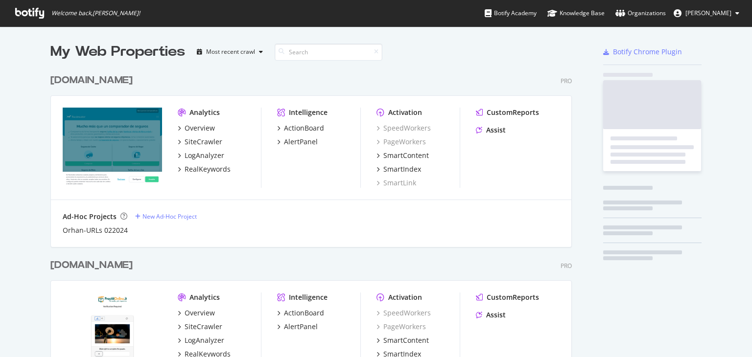
scroll to position [980, 522]
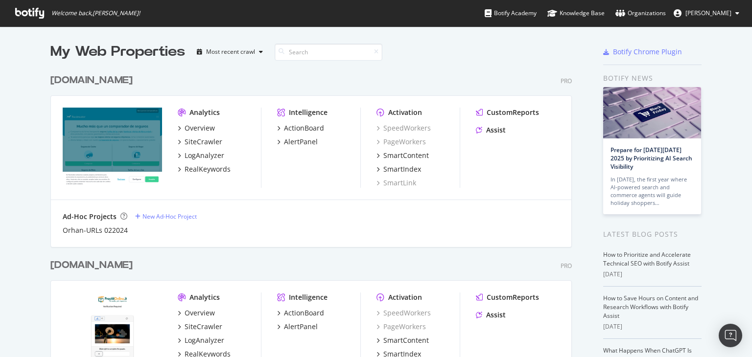
click at [194, 112] on div "Analytics" at bounding box center [204, 113] width 30 height 10
click at [200, 133] on div "Overview SiteCrawler LogAnalyzer RealKeywords" at bounding box center [219, 148] width 83 height 51
click at [193, 129] on div "Overview" at bounding box center [200, 128] width 30 height 10
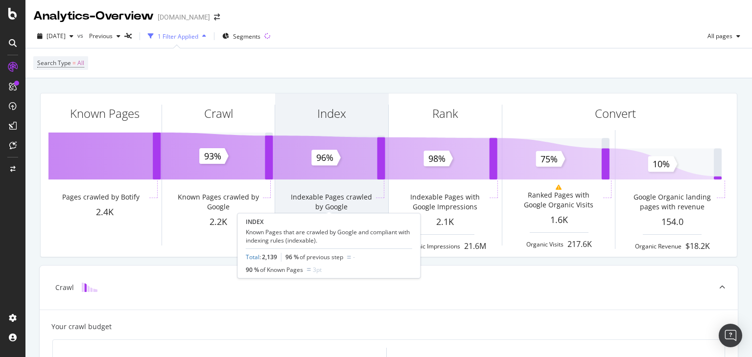
scroll to position [97, 0]
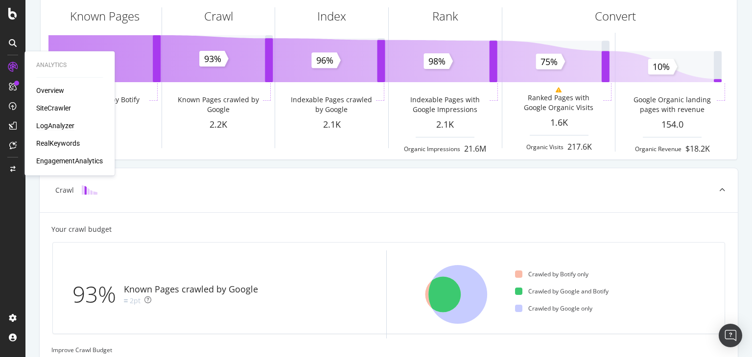
click at [63, 126] on div "LogAnalyzer" at bounding box center [55, 126] width 38 height 10
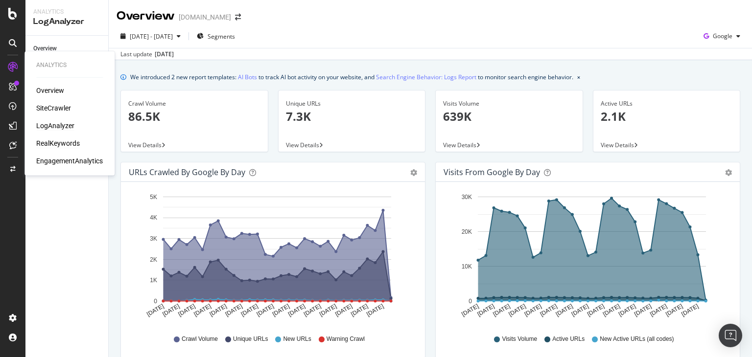
click at [63, 140] on div "RealKeywords" at bounding box center [58, 144] width 44 height 10
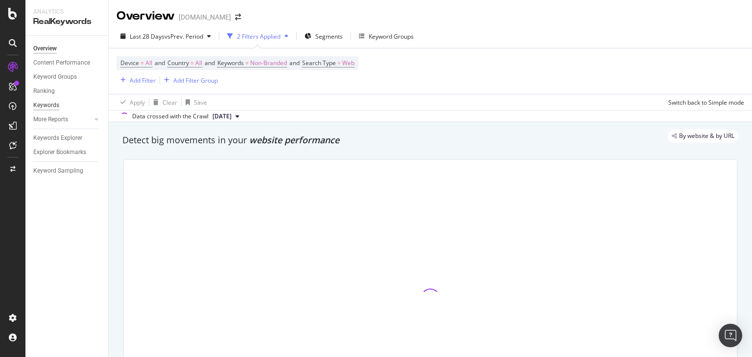
click at [43, 104] on div "Keywords" at bounding box center [46, 105] width 26 height 10
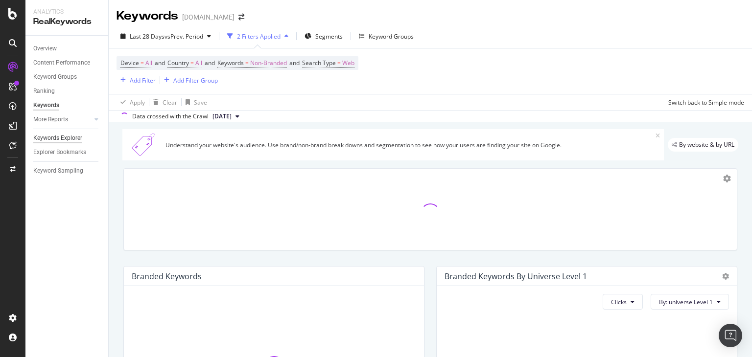
click at [63, 138] on div "Keywords Explorer" at bounding box center [57, 138] width 49 height 10
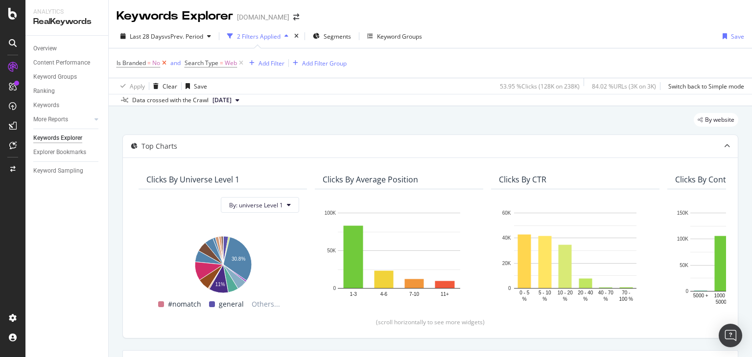
click at [168, 65] on icon at bounding box center [164, 63] width 8 height 10
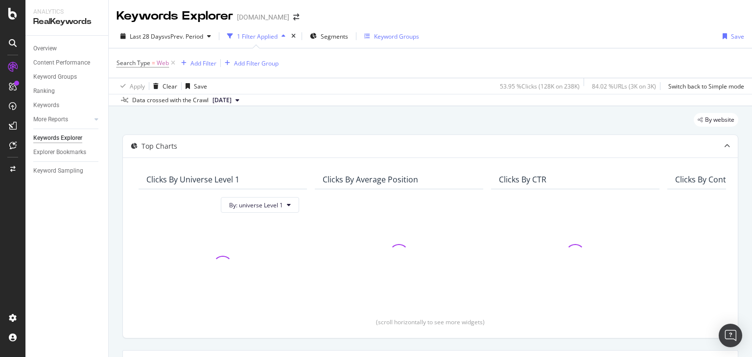
click at [398, 33] on div "Keyword Groups" at bounding box center [396, 36] width 45 height 8
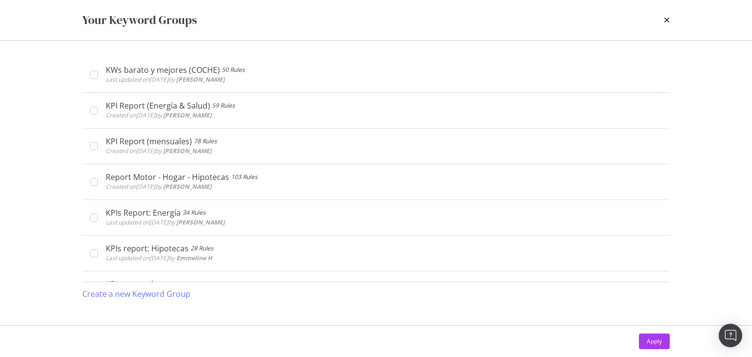
scroll to position [250, 0]
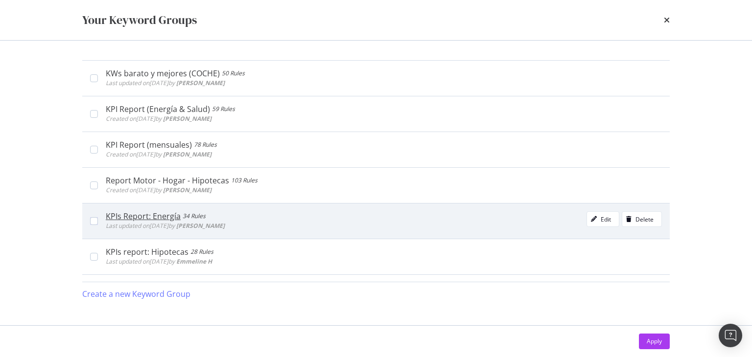
click at [99, 220] on div "KPIs Report: Energía 34 Rules Last updated on [DATE] by [PERSON_NAME]" at bounding box center [380, 221] width 564 height 20
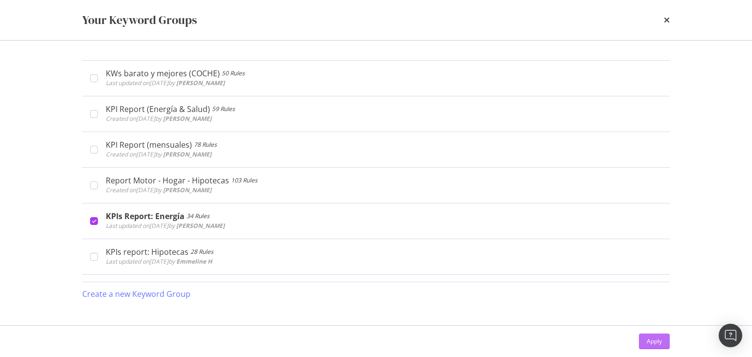
click at [658, 342] on div "Apply" at bounding box center [654, 341] width 15 height 8
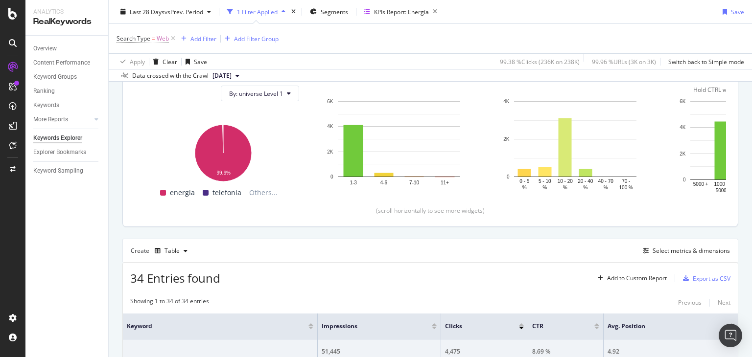
scroll to position [100, 0]
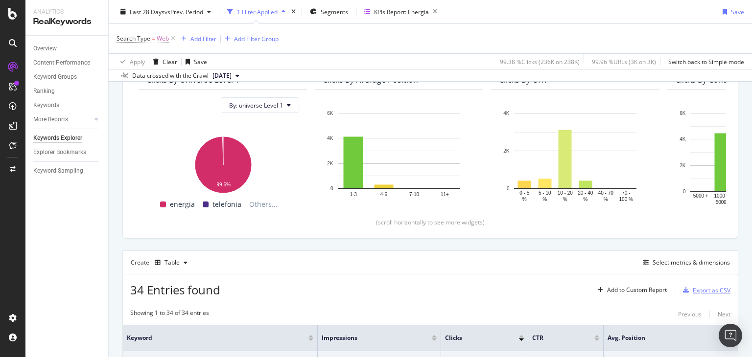
click at [693, 288] on div "Export as CSV" at bounding box center [712, 290] width 38 height 8
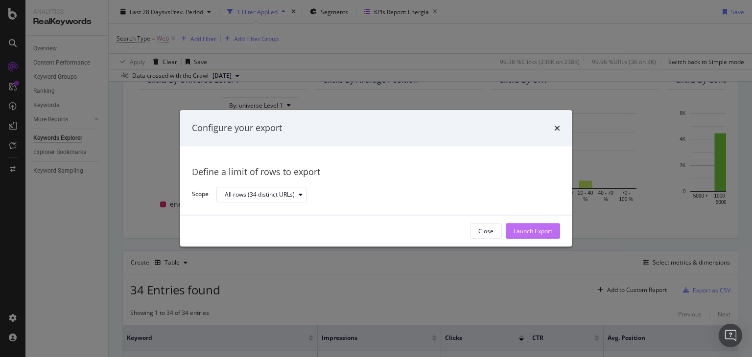
click at [535, 229] on div "Launch Export" at bounding box center [533, 231] width 39 height 8
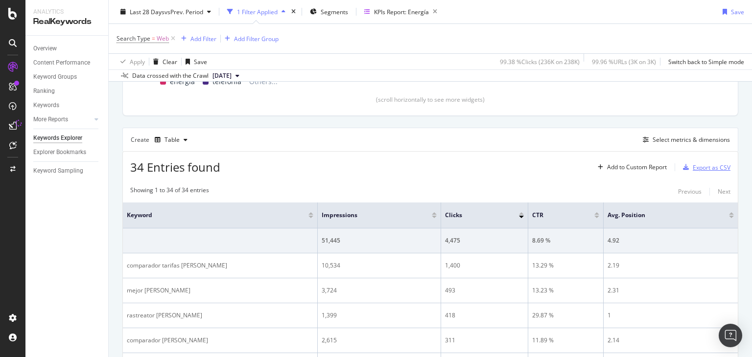
scroll to position [222, 0]
click at [421, 12] on div "KPIs Report: Energía" at bounding box center [401, 11] width 55 height 8
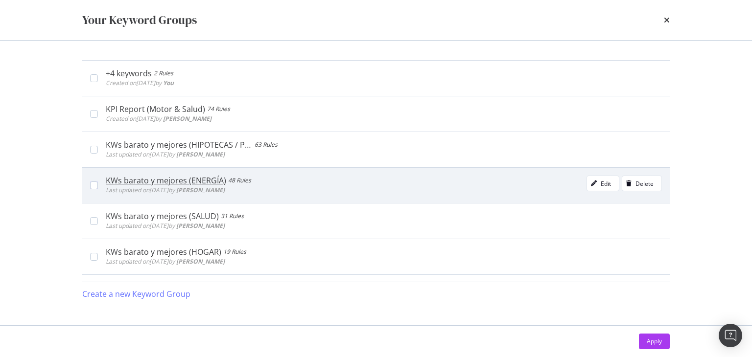
scroll to position [221, 0]
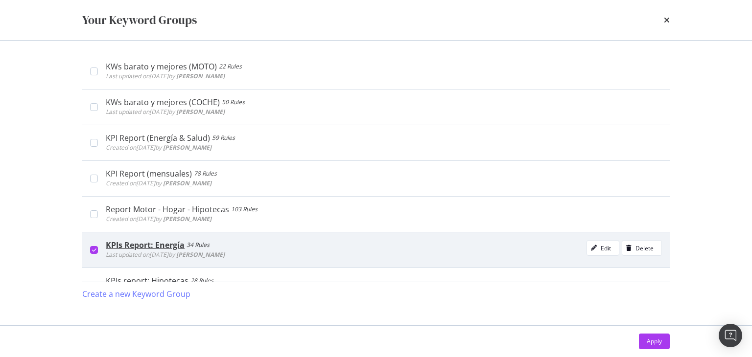
click at [98, 248] on div "KPIs Report: Energía 34 Rules Last updated on [DATE] by [PERSON_NAME]" at bounding box center [380, 250] width 564 height 20
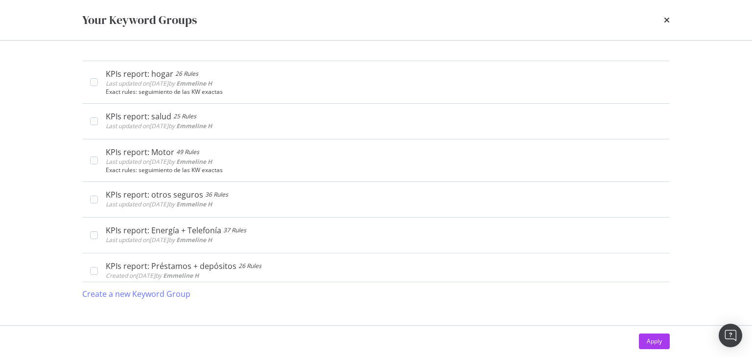
scroll to position [464, 0]
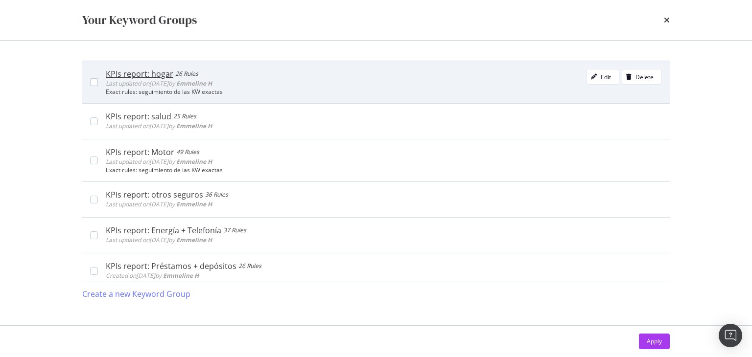
click at [106, 81] on span "Last updated on [DATE] by [PERSON_NAME]" at bounding box center [159, 83] width 106 height 8
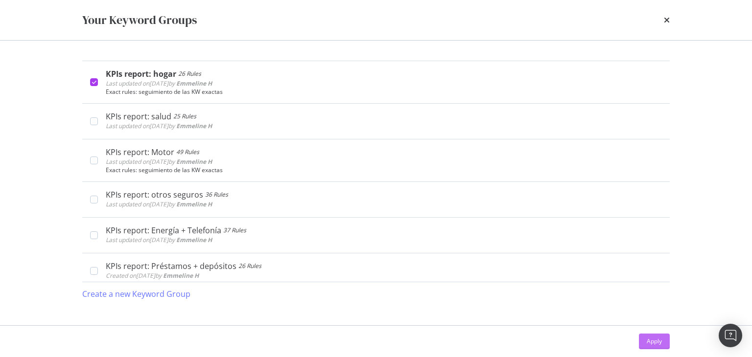
click at [648, 334] on button "Apply" at bounding box center [654, 342] width 31 height 16
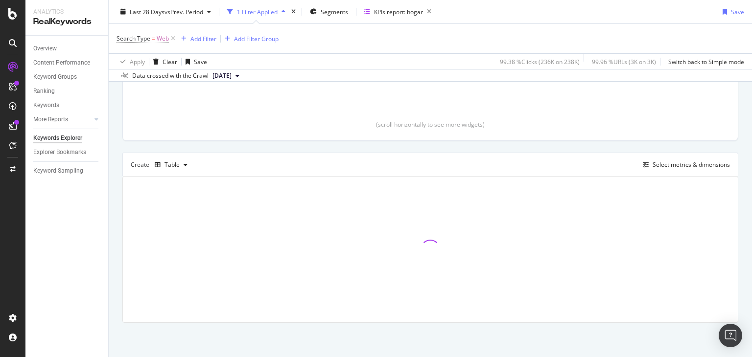
scroll to position [197, 0]
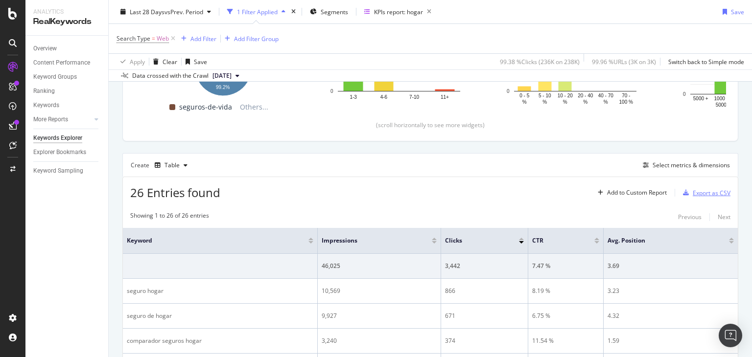
click at [707, 187] on div "Export as CSV" at bounding box center [704, 193] width 51 height 15
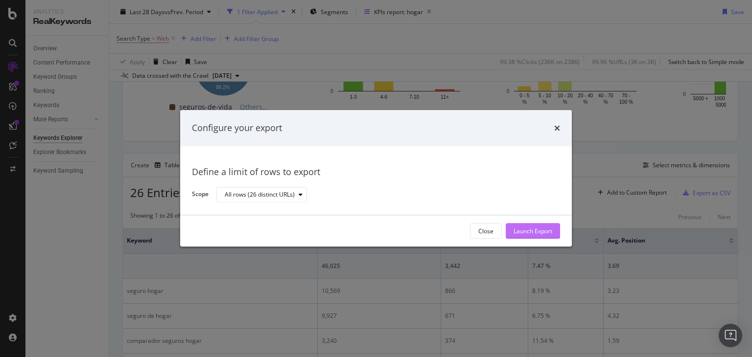
click at [524, 237] on div "Launch Export" at bounding box center [533, 231] width 39 height 15
